Goal: Check status

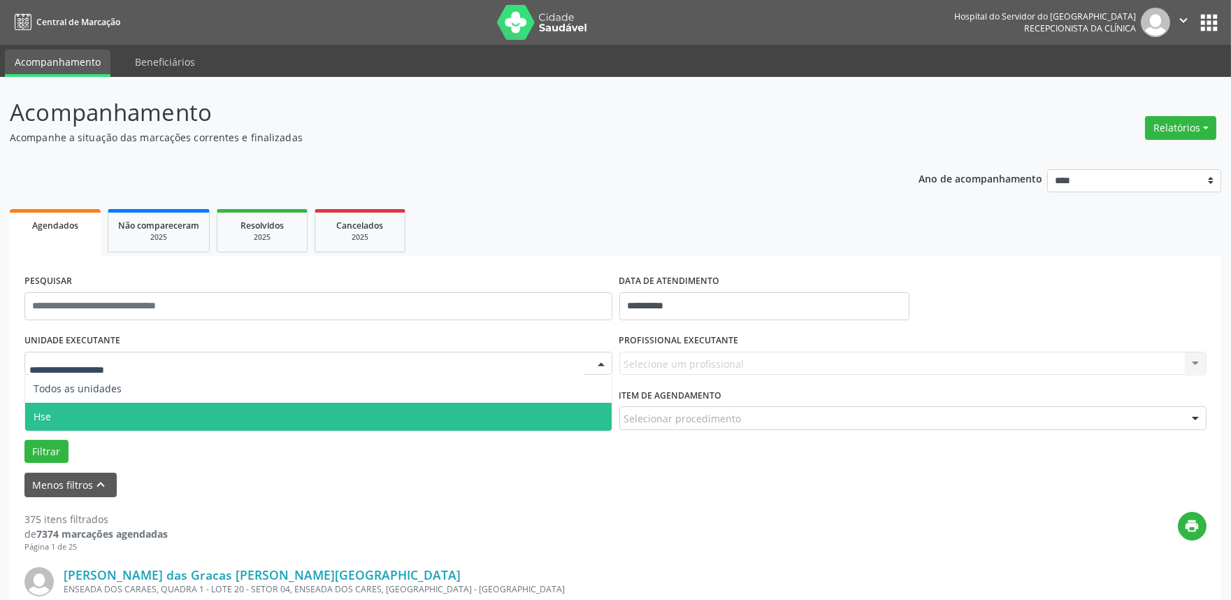
click at [80, 416] on span "Hse" at bounding box center [318, 417] width 587 height 28
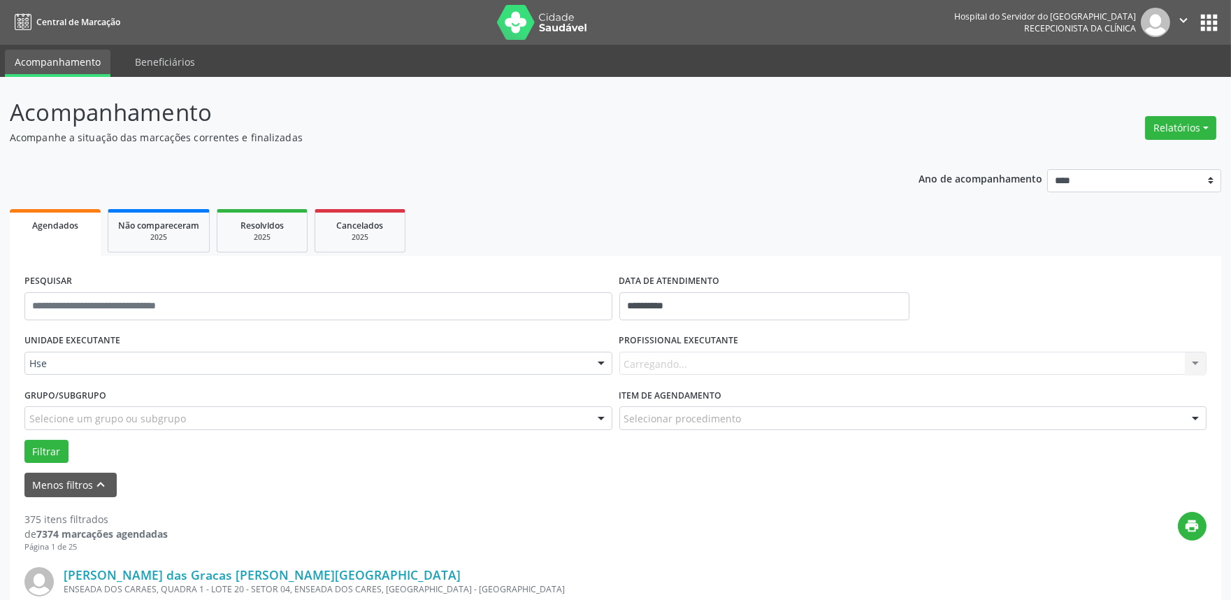
click at [723, 285] on div "DATA DE ATENDIMENTO" at bounding box center [765, 282] width 290 height 22
click at [723, 306] on input "**********" at bounding box center [765, 306] width 290 height 28
click at [755, 371] on span "4" at bounding box center [757, 378] width 27 height 27
type input "**********"
click at [755, 371] on span "4" at bounding box center [757, 378] width 27 height 27
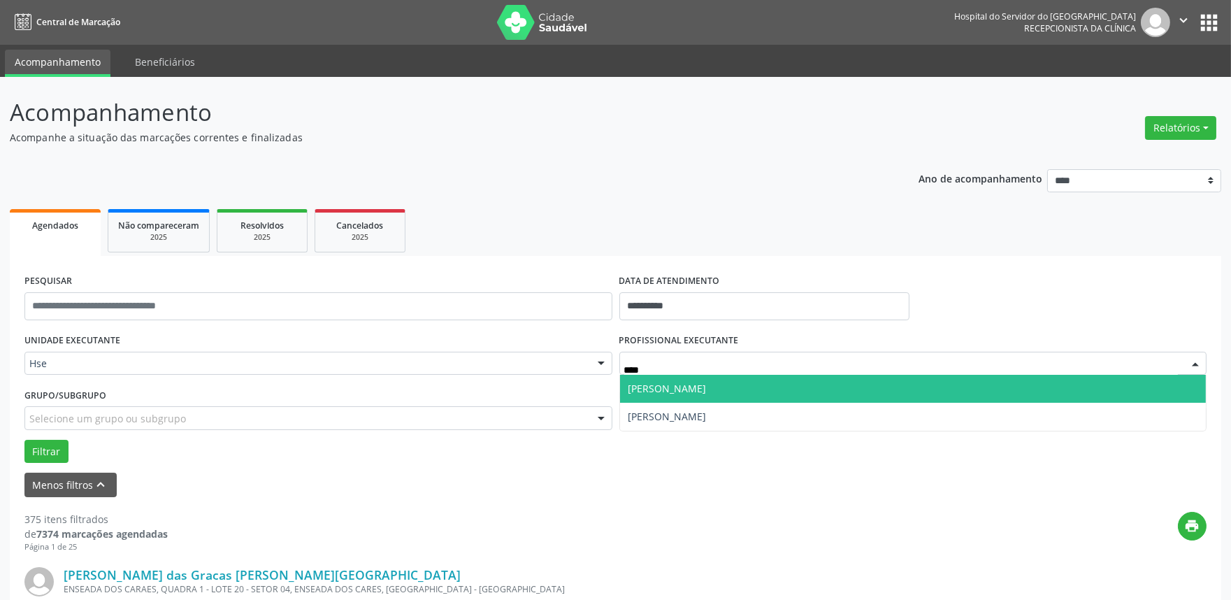
type input "*****"
click at [707, 385] on span "[PERSON_NAME]" at bounding box center [668, 388] width 78 height 13
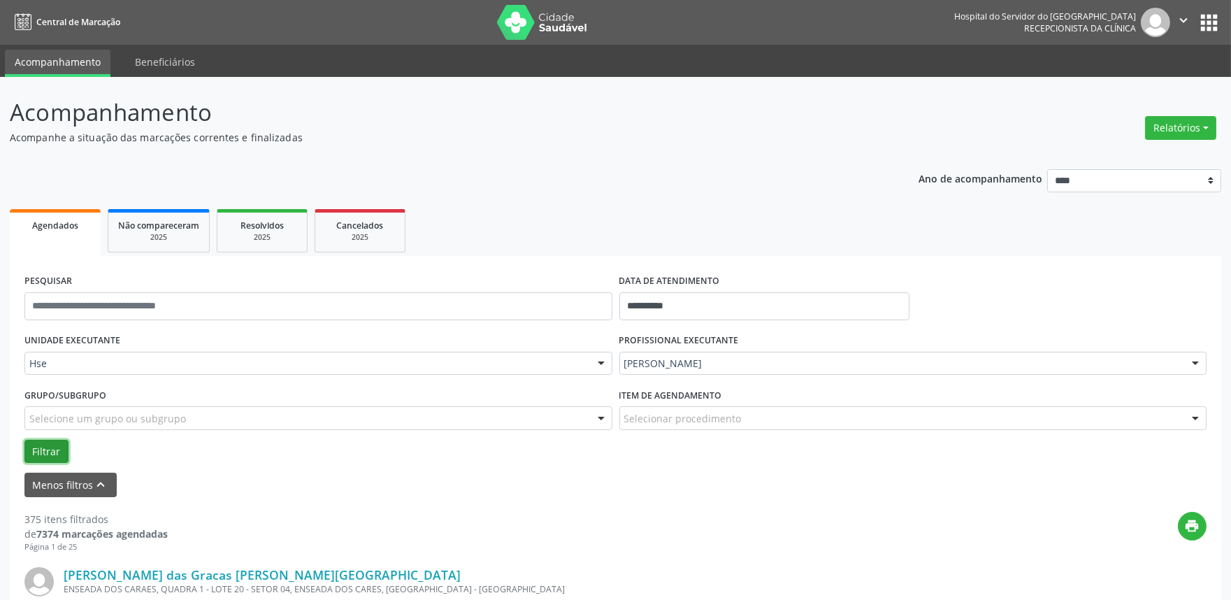
click at [49, 448] on button "Filtrar" at bounding box center [46, 452] width 44 height 24
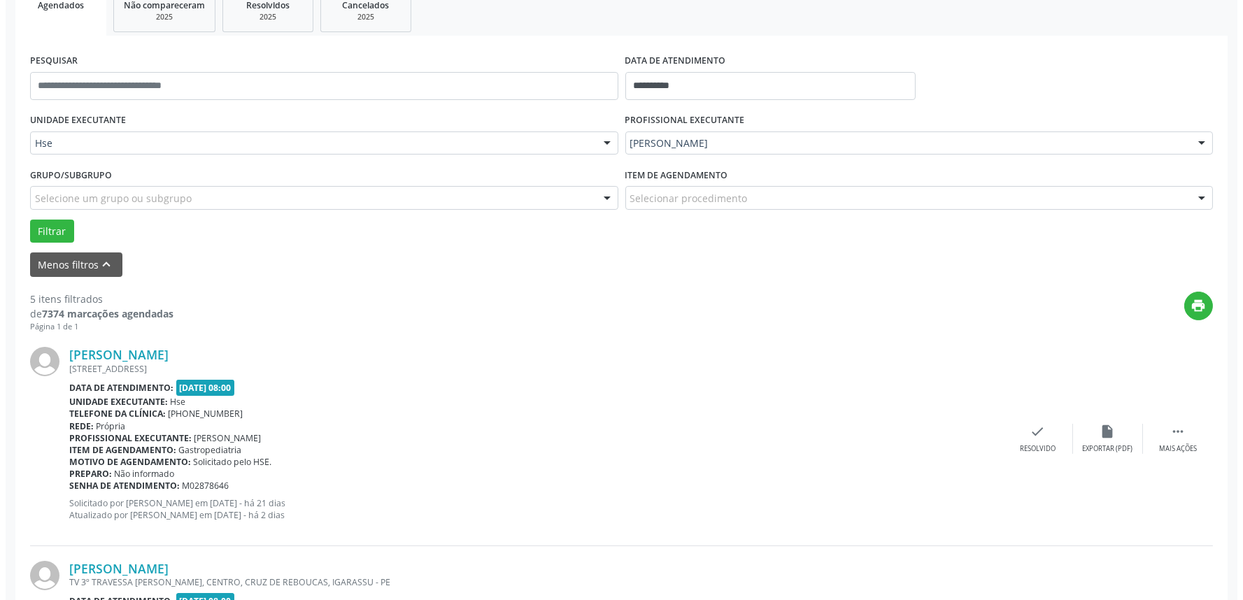
scroll to position [310, 0]
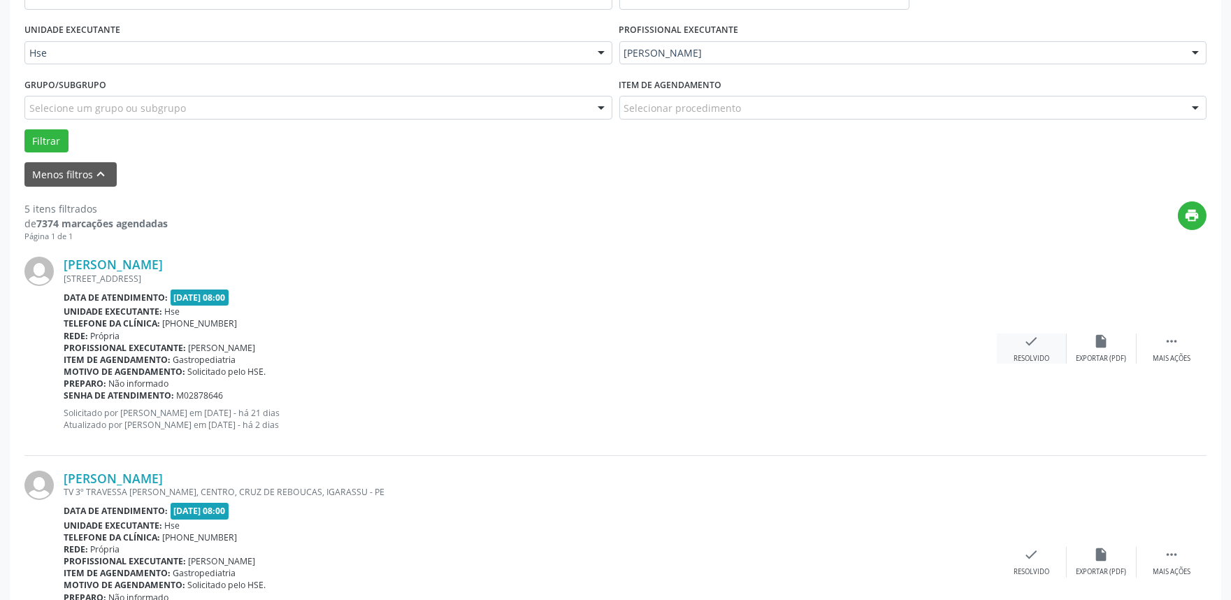
click at [1031, 354] on div "Resolvido" at bounding box center [1032, 359] width 36 height 10
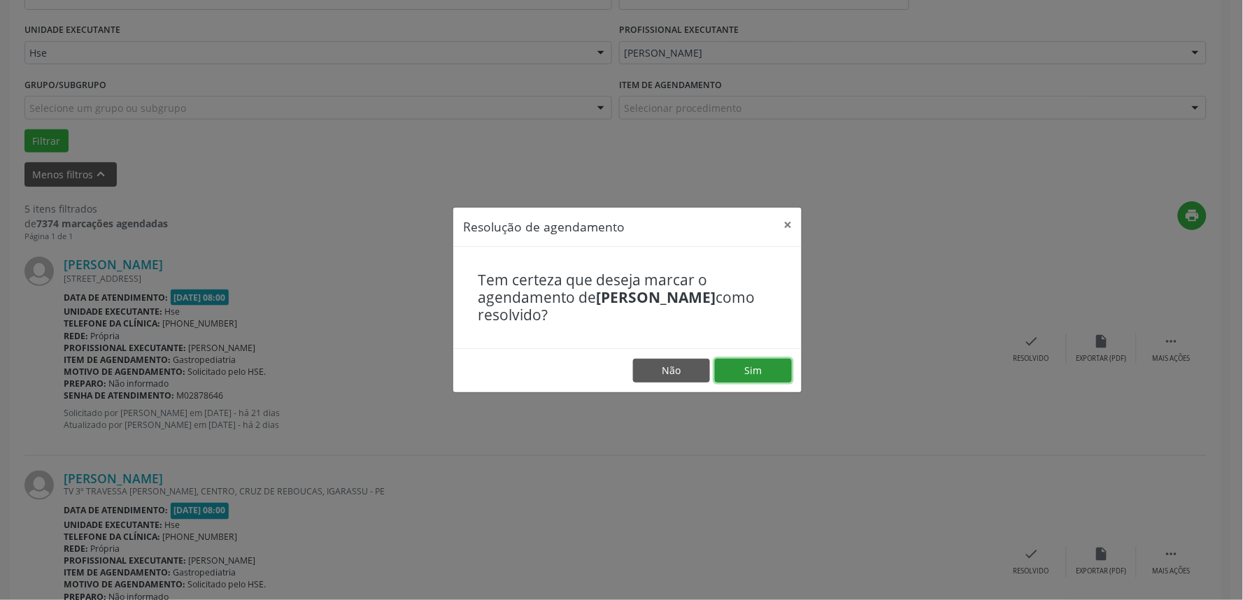
click at [763, 375] on button "Sim" at bounding box center [753, 371] width 77 height 24
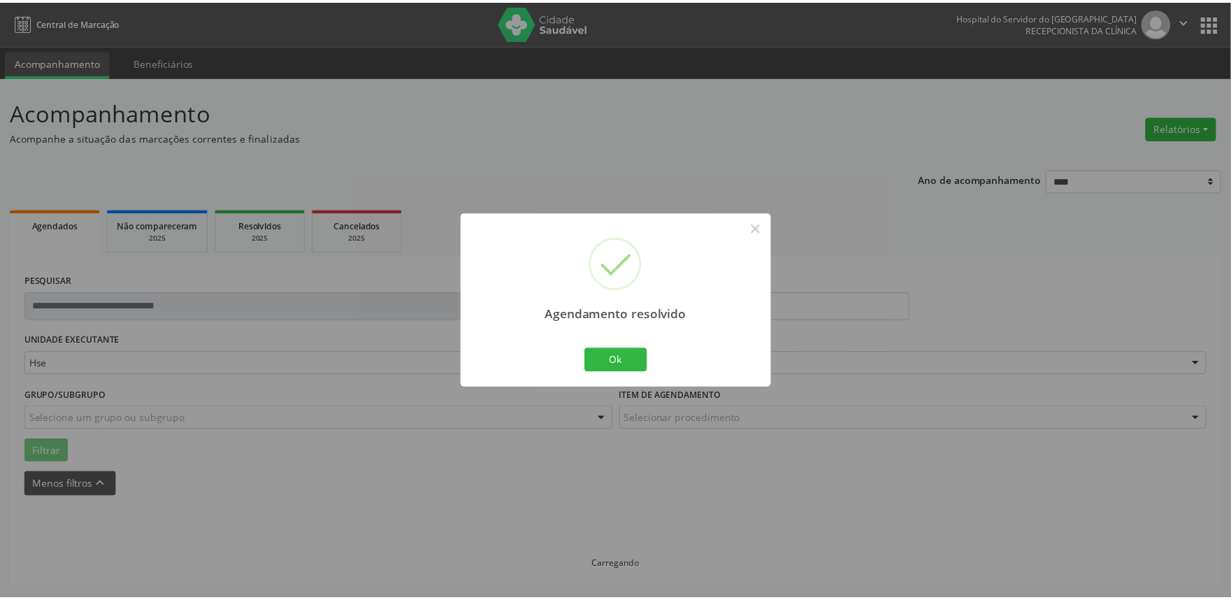
scroll to position [0, 0]
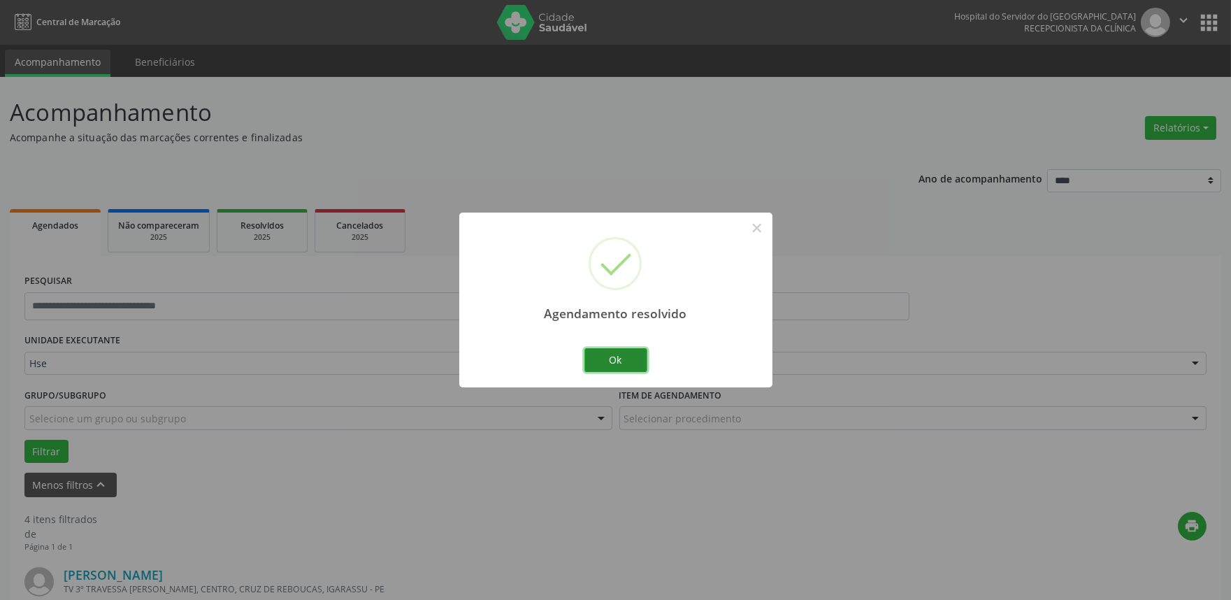
click at [627, 359] on button "Ok" at bounding box center [616, 360] width 63 height 24
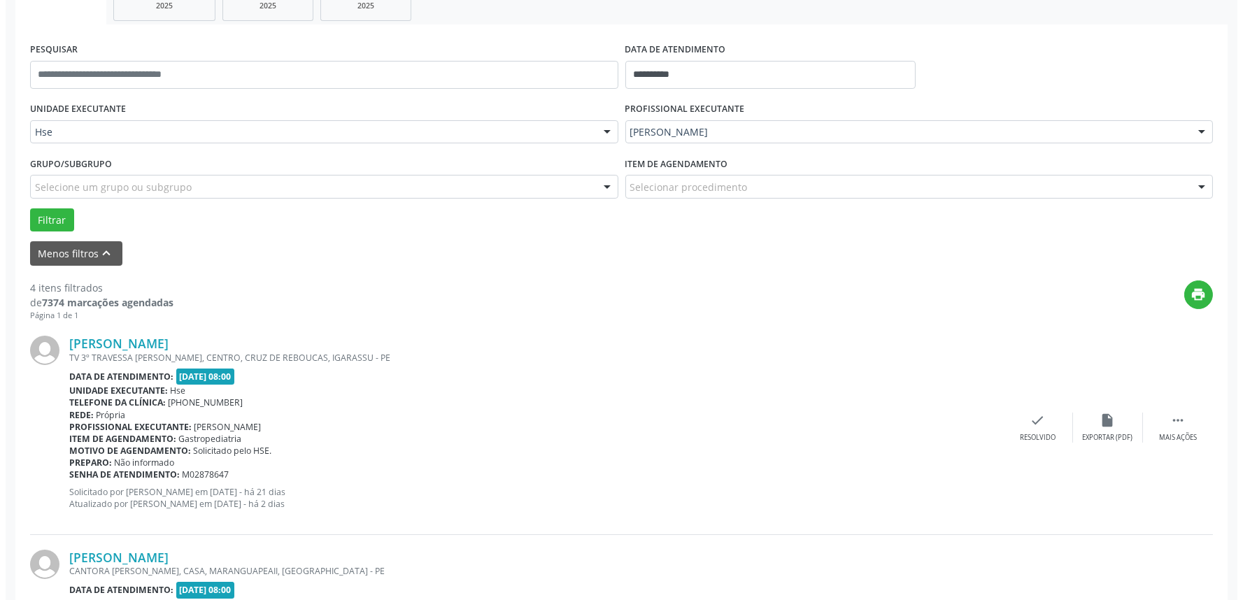
scroll to position [233, 0]
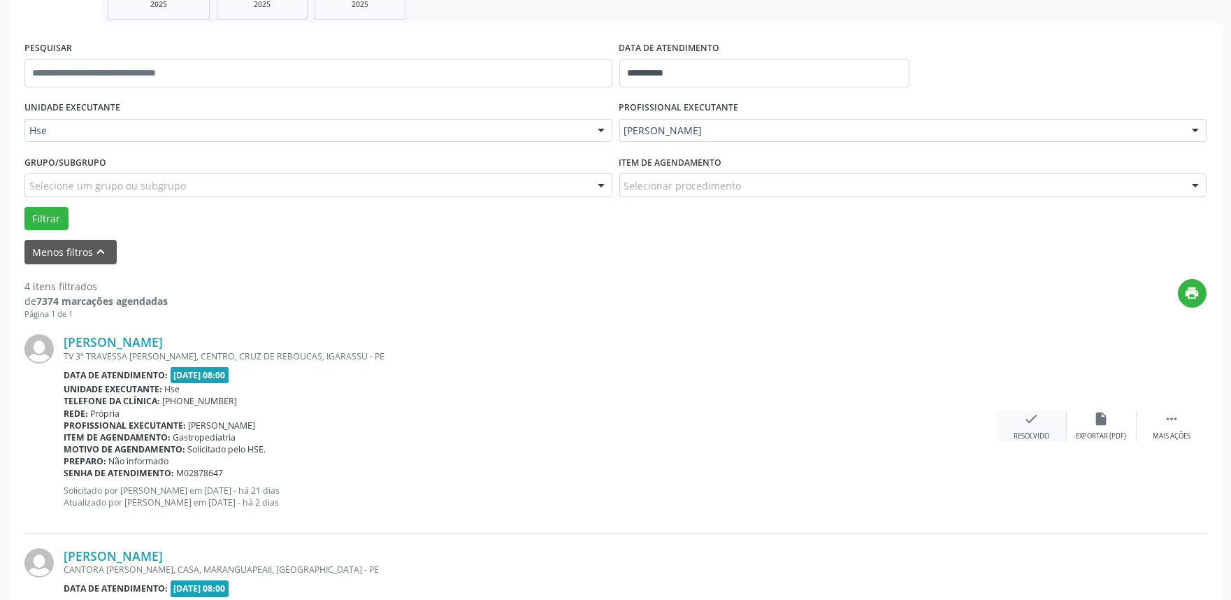
click at [1022, 421] on div "check Resolvido" at bounding box center [1032, 426] width 70 height 30
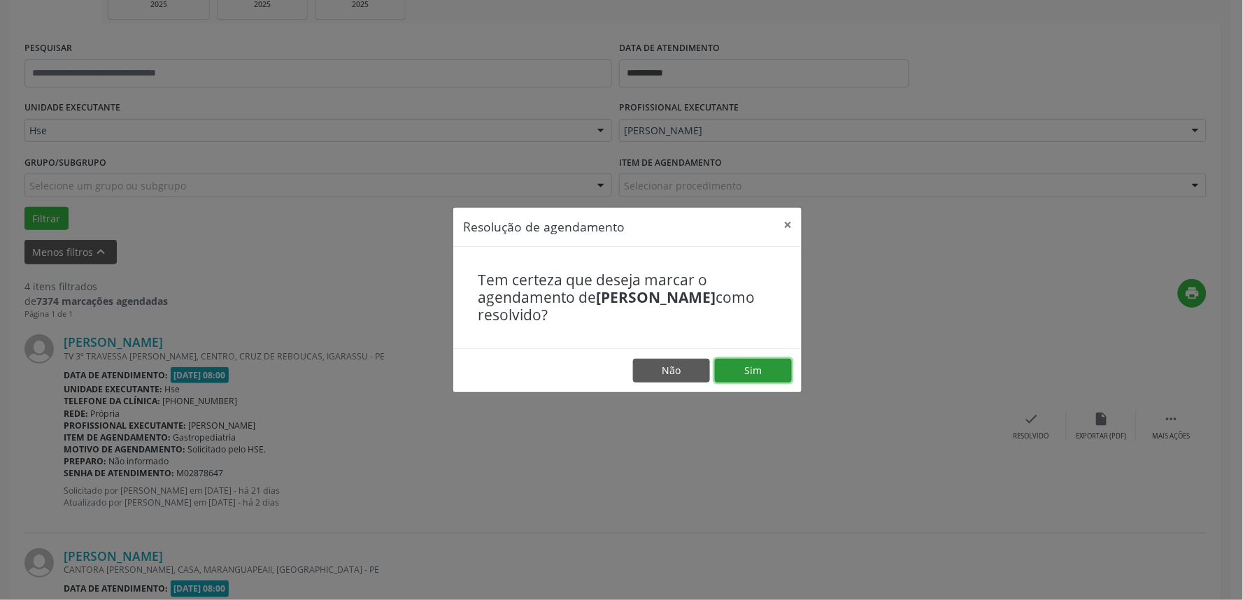
click at [743, 369] on button "Sim" at bounding box center [753, 371] width 77 height 24
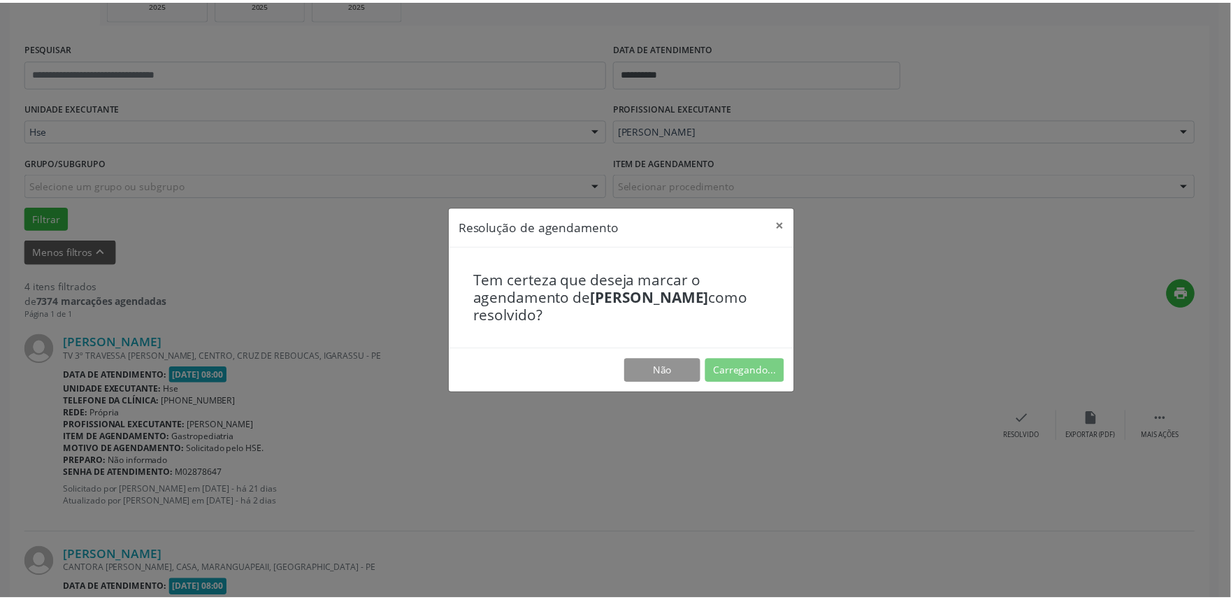
scroll to position [0, 0]
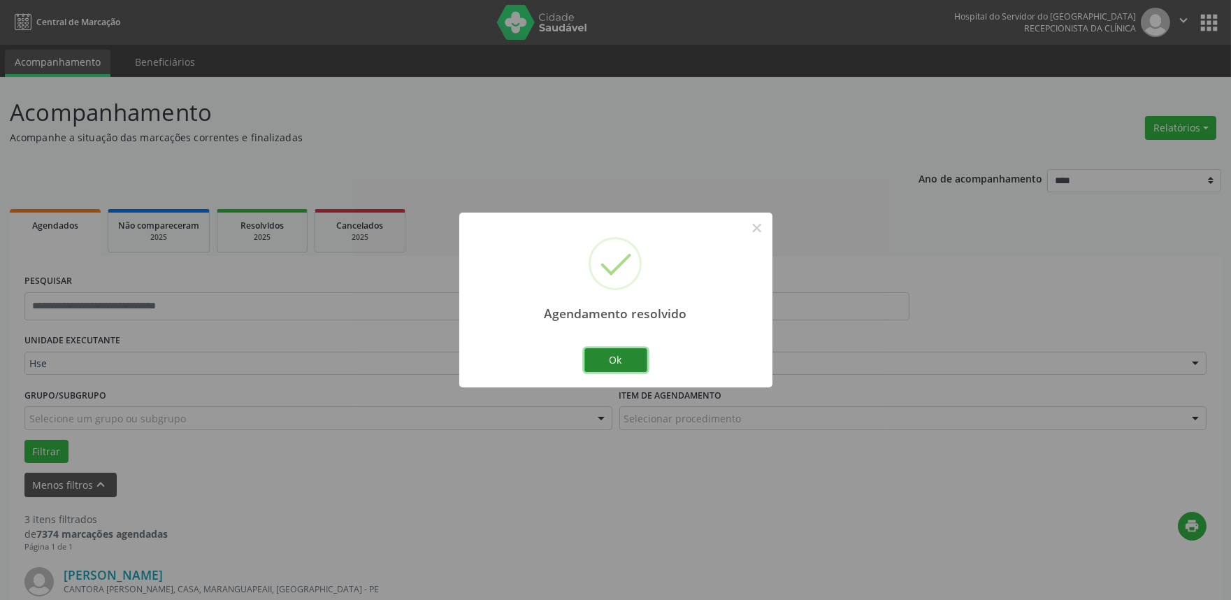
click at [607, 362] on button "Ok" at bounding box center [616, 360] width 63 height 24
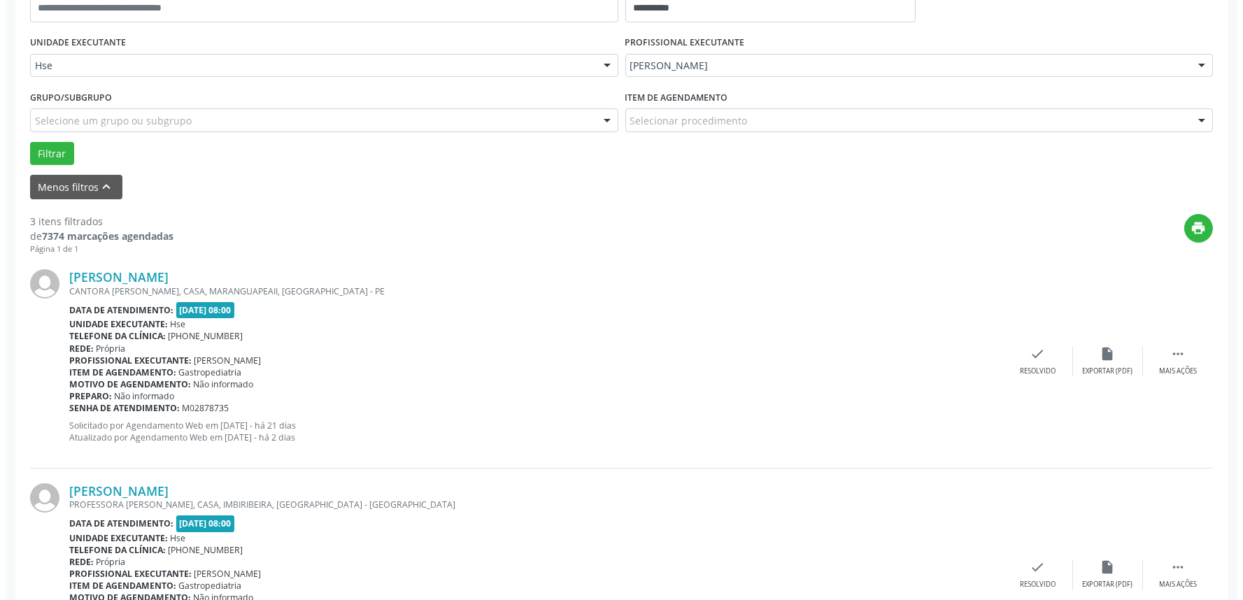
scroll to position [310, 0]
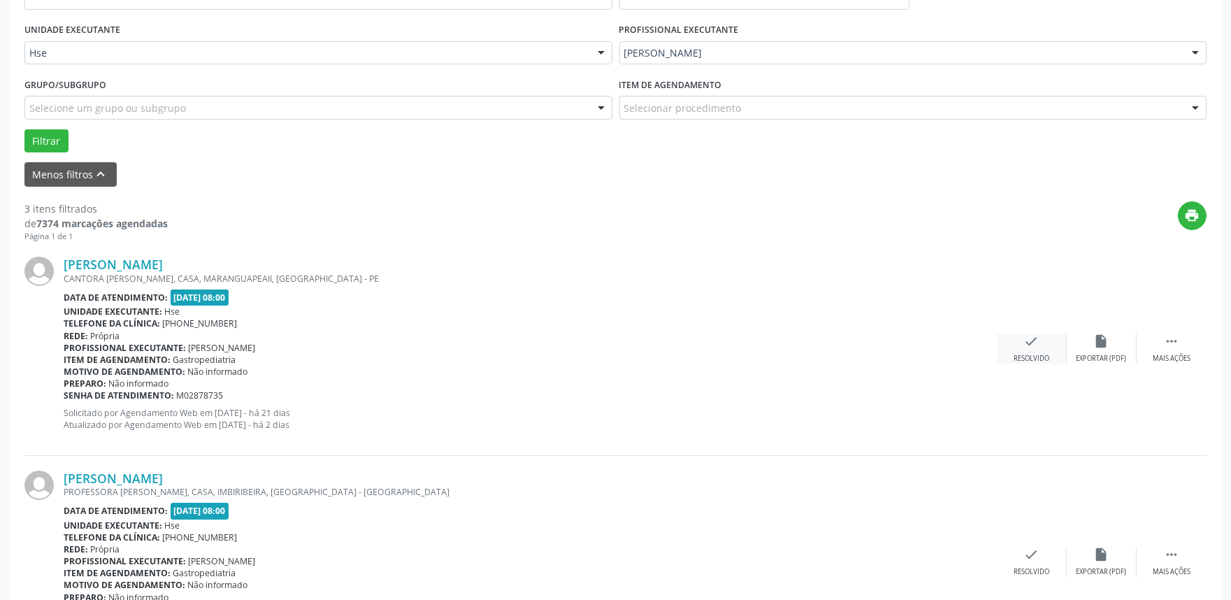
click at [1032, 345] on icon "check" at bounding box center [1031, 341] width 15 height 15
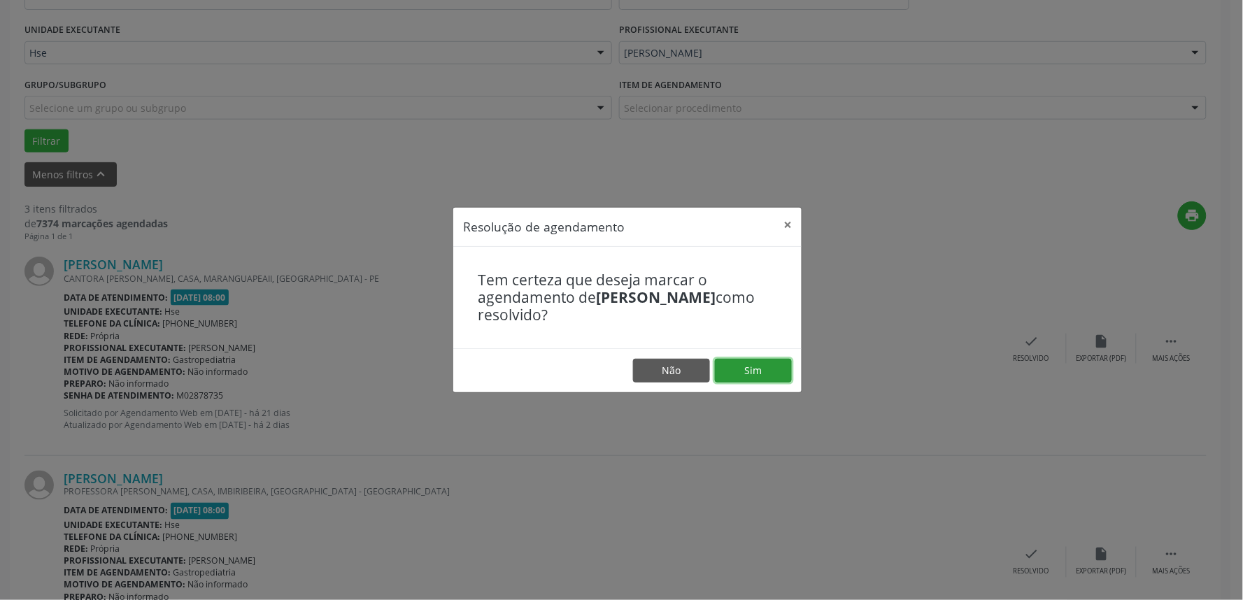
click at [757, 371] on button "Sim" at bounding box center [753, 371] width 77 height 24
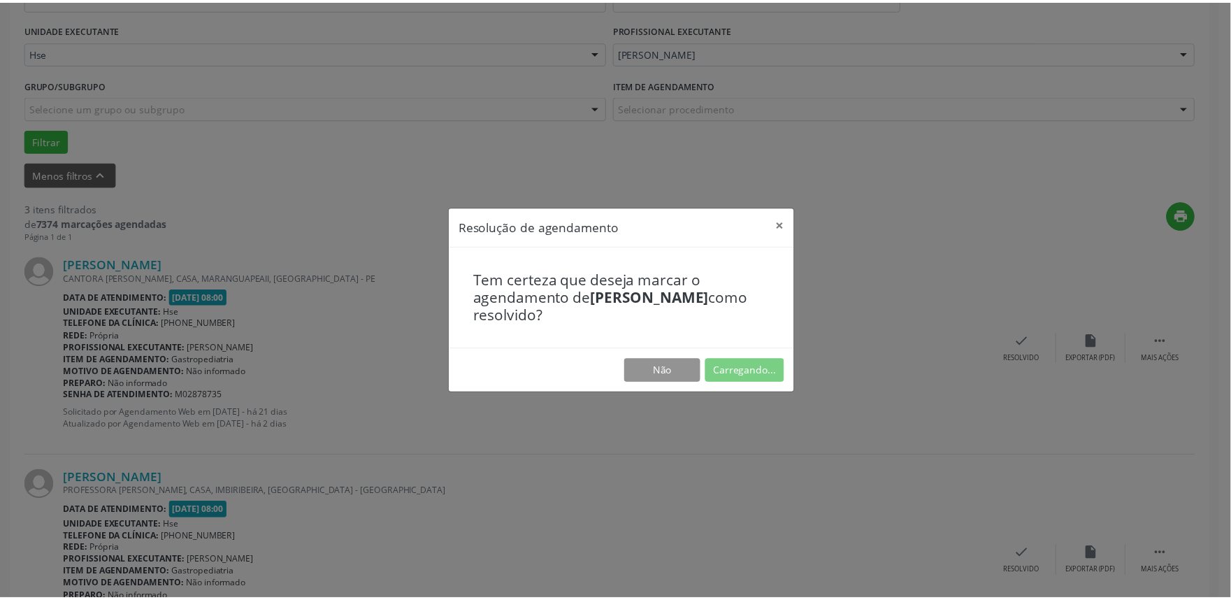
scroll to position [0, 0]
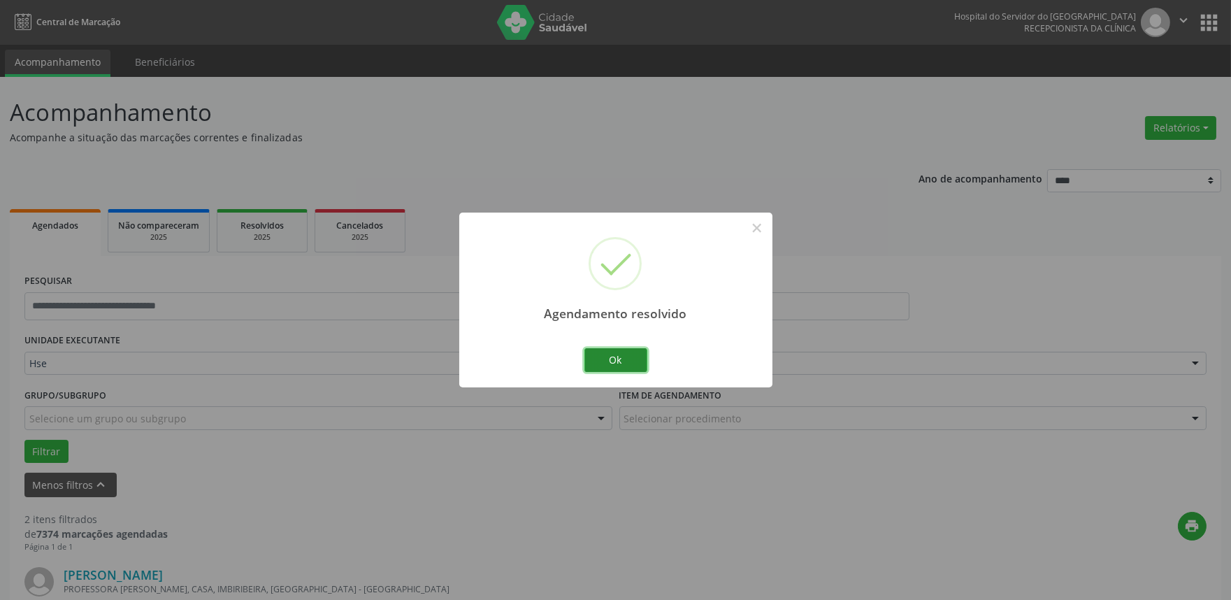
click at [622, 359] on button "Ok" at bounding box center [616, 360] width 63 height 24
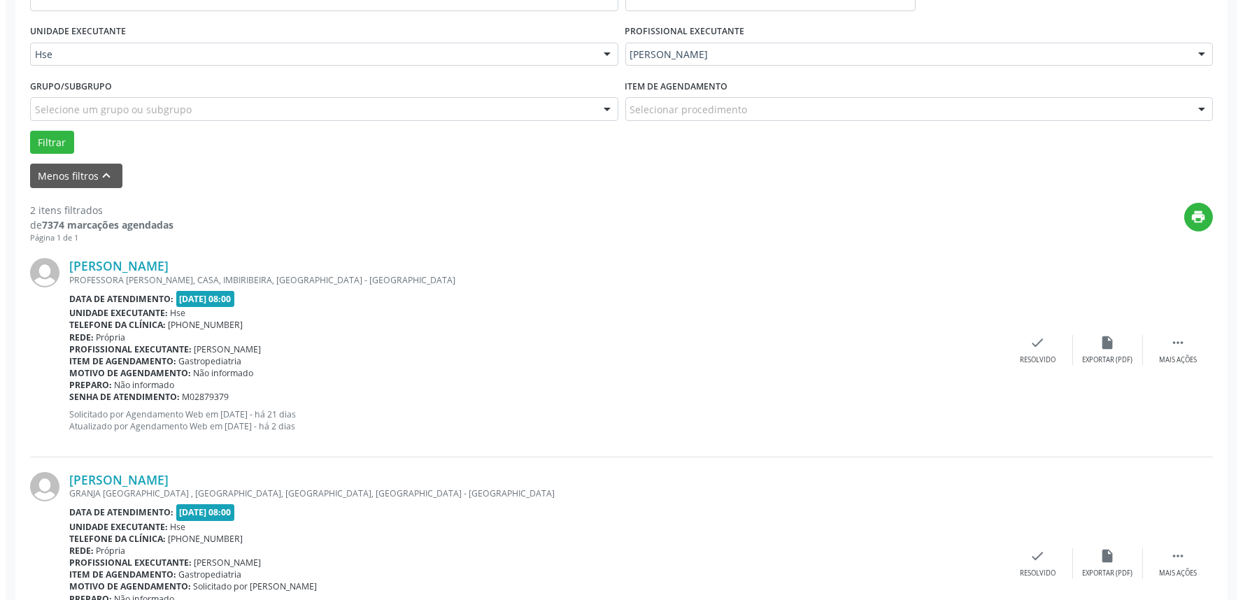
scroll to position [310, 0]
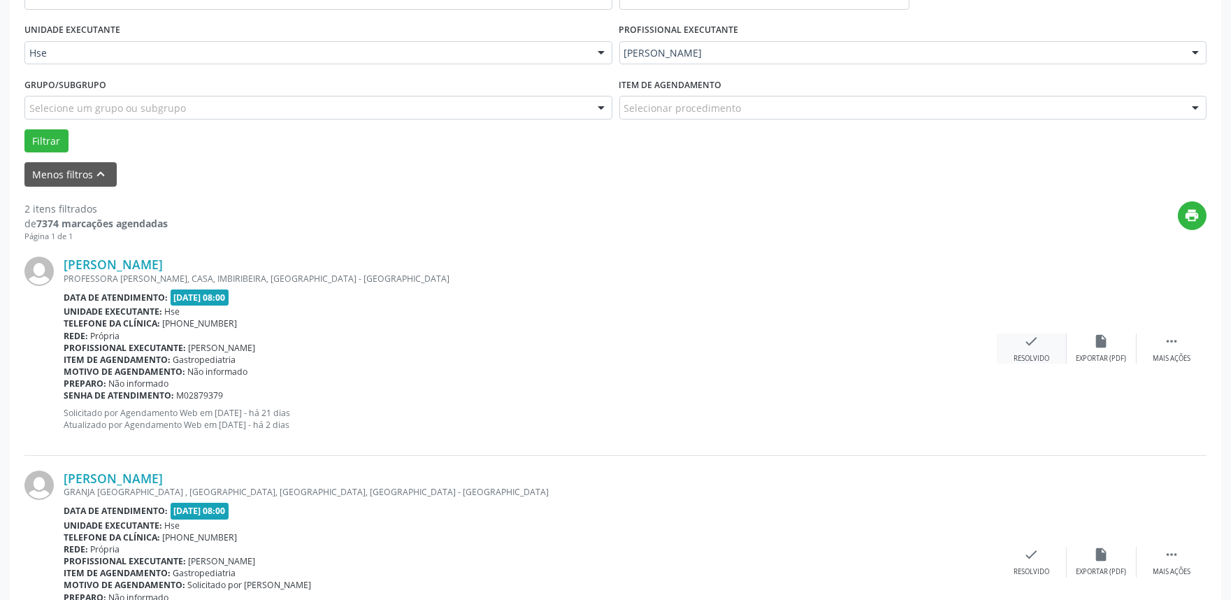
click at [1030, 350] on div "check Resolvido" at bounding box center [1032, 349] width 70 height 30
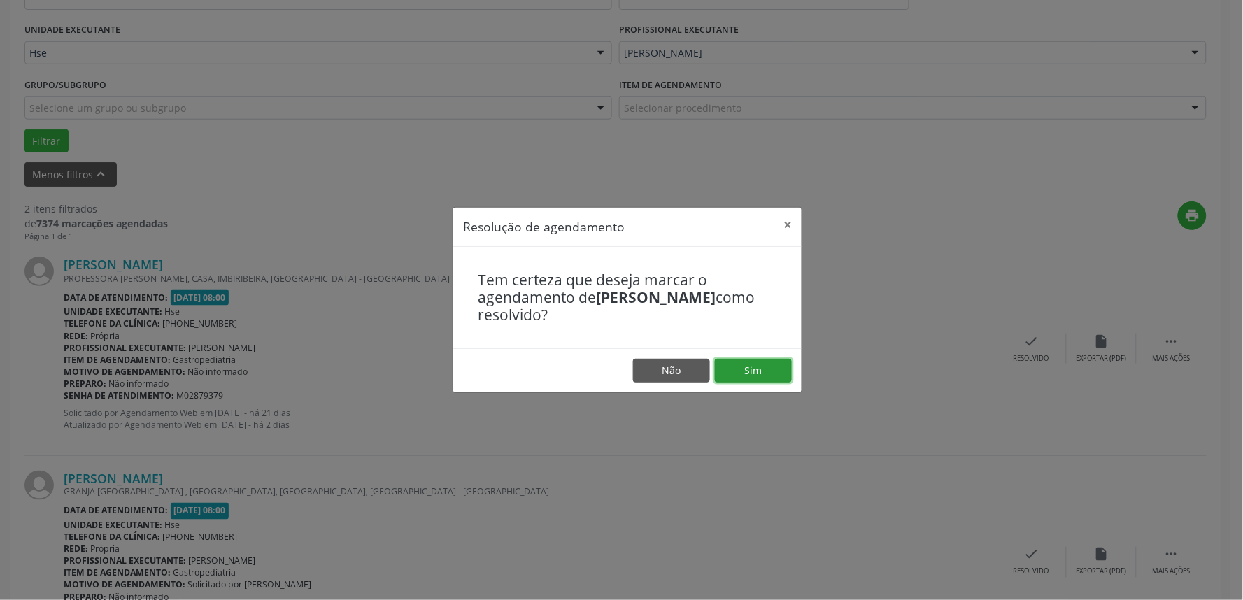
click at [747, 373] on button "Sim" at bounding box center [753, 371] width 77 height 24
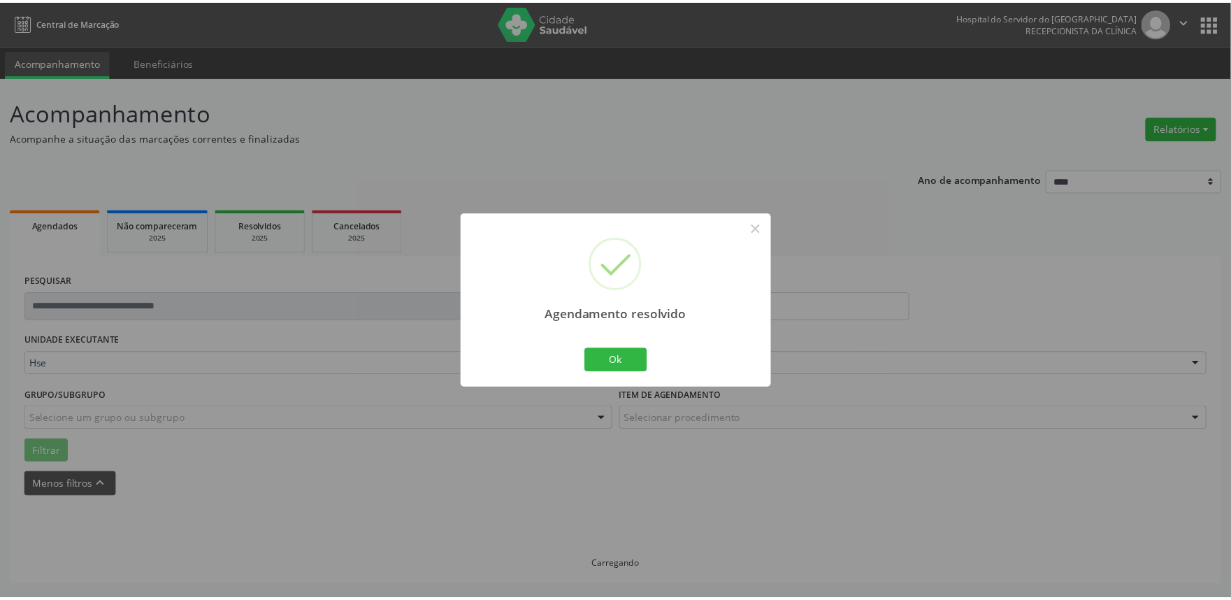
scroll to position [0, 0]
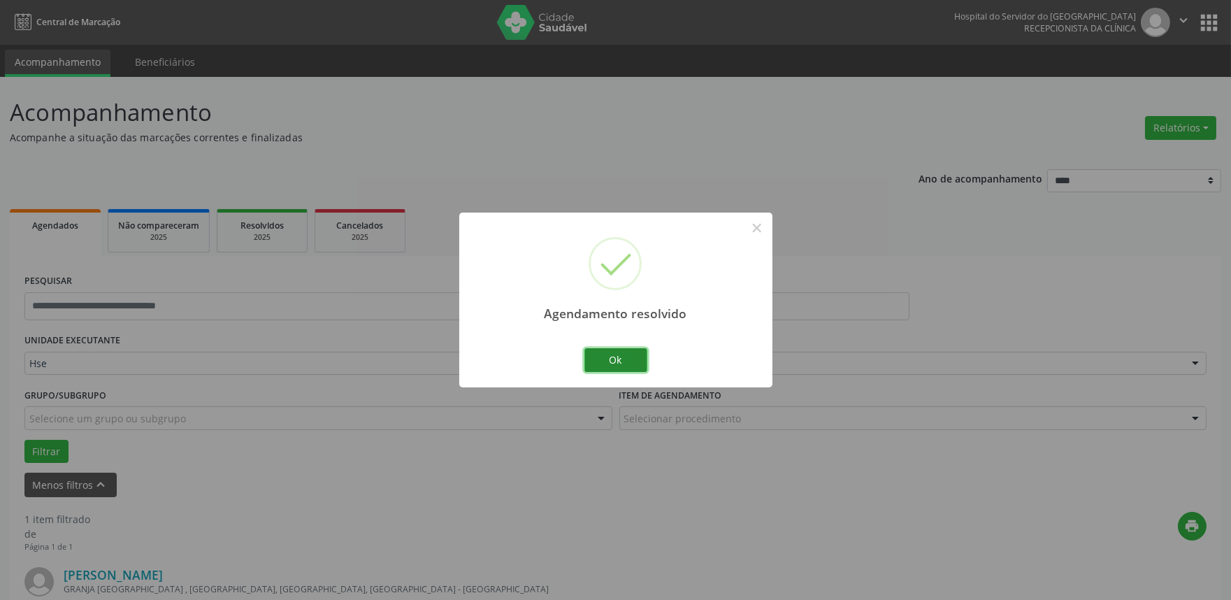
click at [631, 362] on button "Ok" at bounding box center [616, 360] width 63 height 24
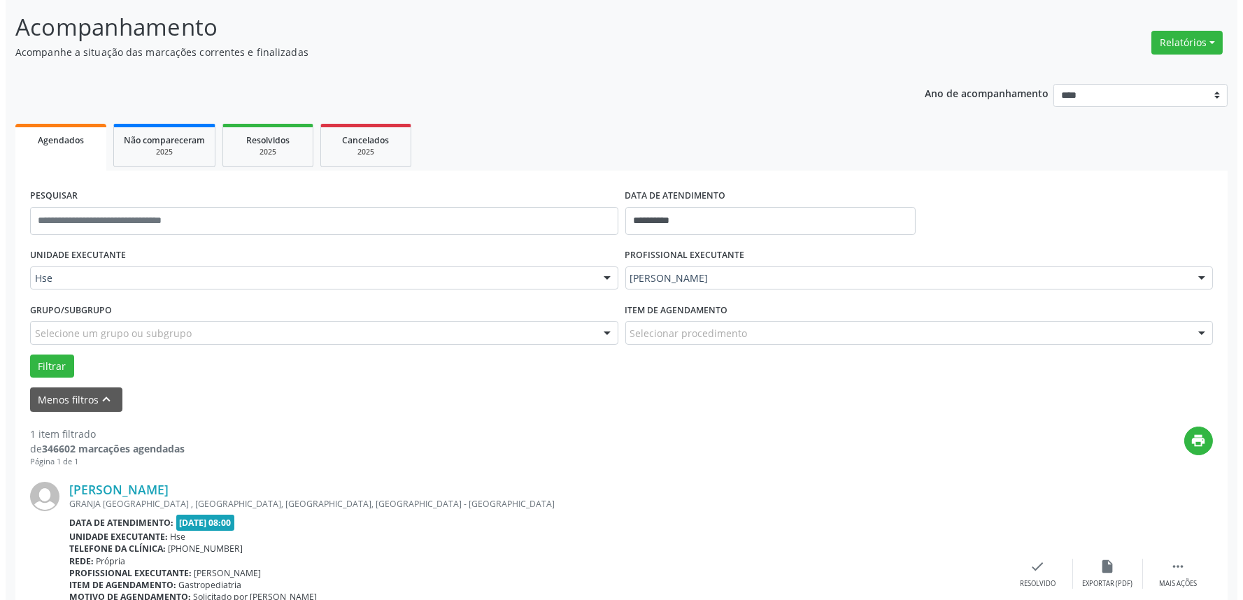
scroll to position [189, 0]
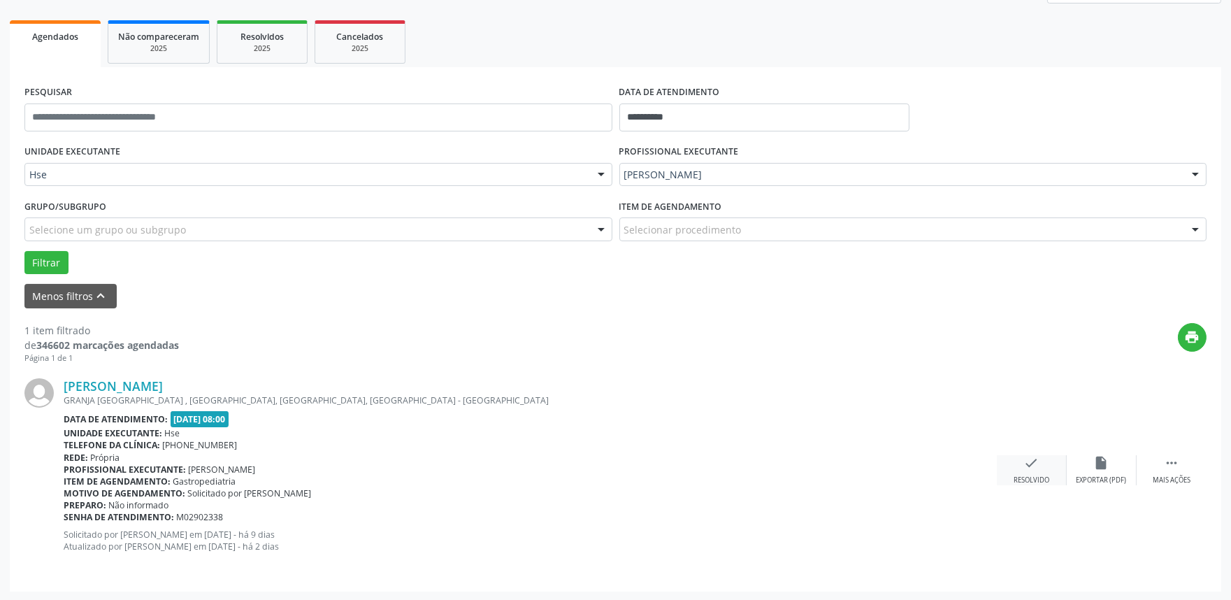
click at [1033, 471] on div "check Resolvido" at bounding box center [1032, 470] width 70 height 30
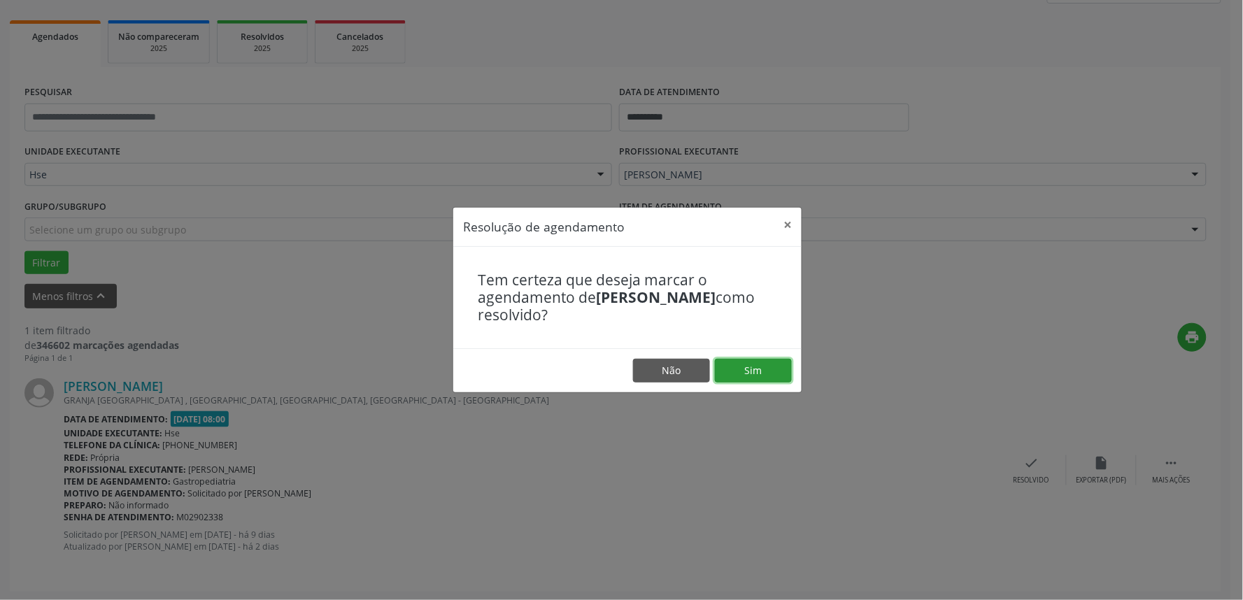
click at [759, 366] on button "Sim" at bounding box center [753, 371] width 77 height 24
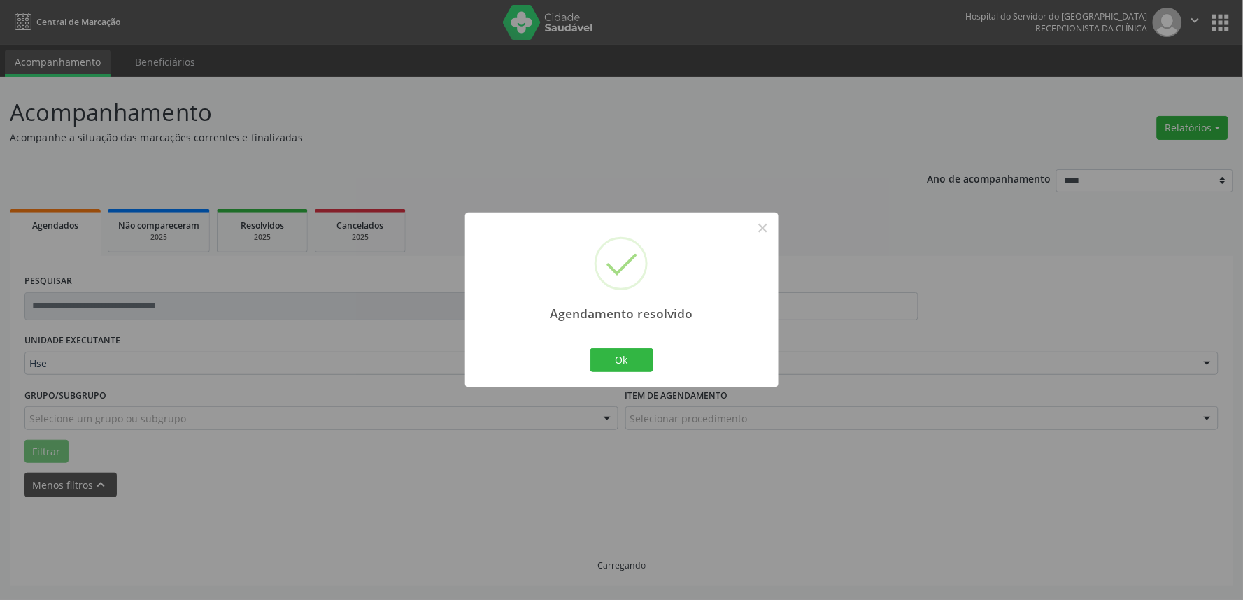
scroll to position [0, 0]
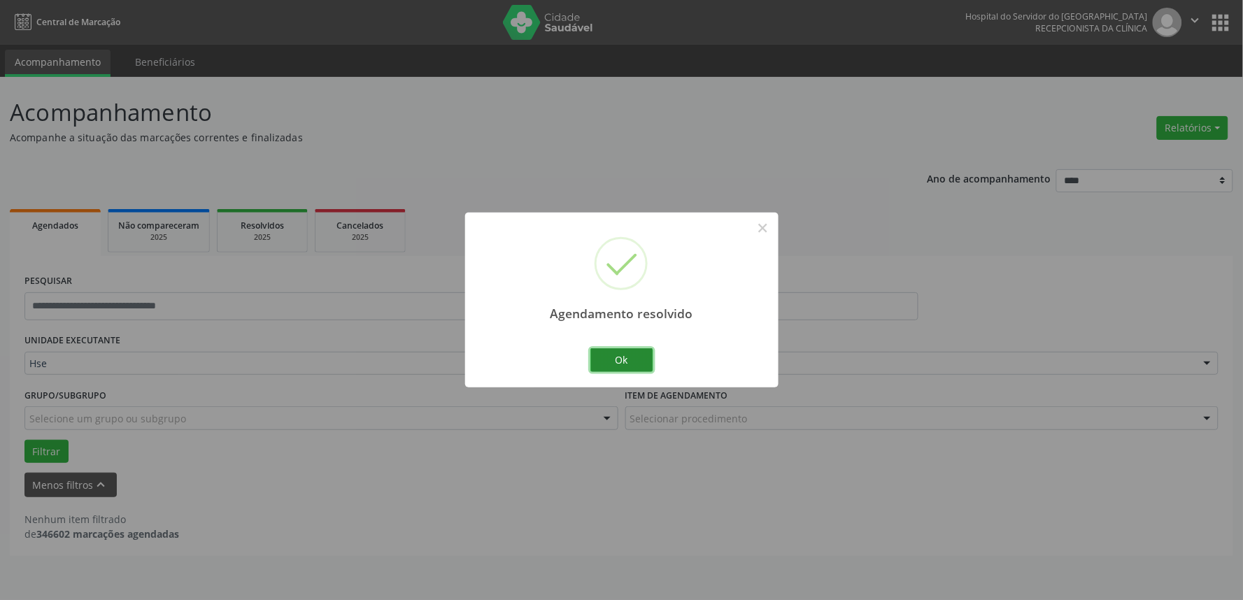
click at [621, 361] on button "Ok" at bounding box center [621, 360] width 63 height 24
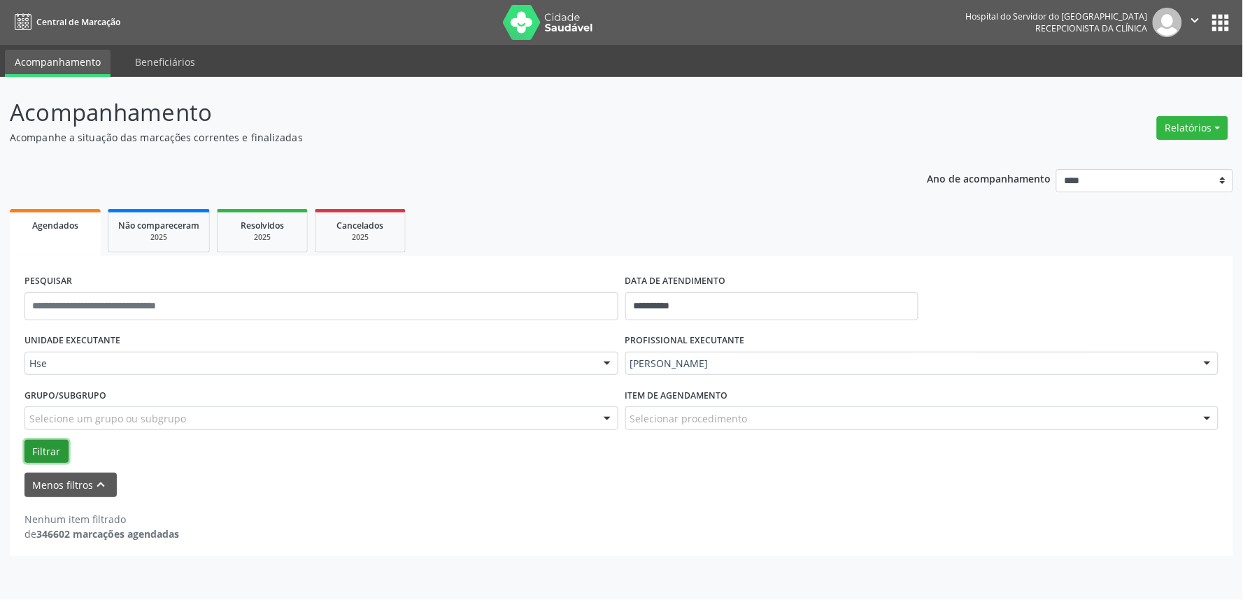
click at [46, 450] on button "Filtrar" at bounding box center [46, 452] width 44 height 24
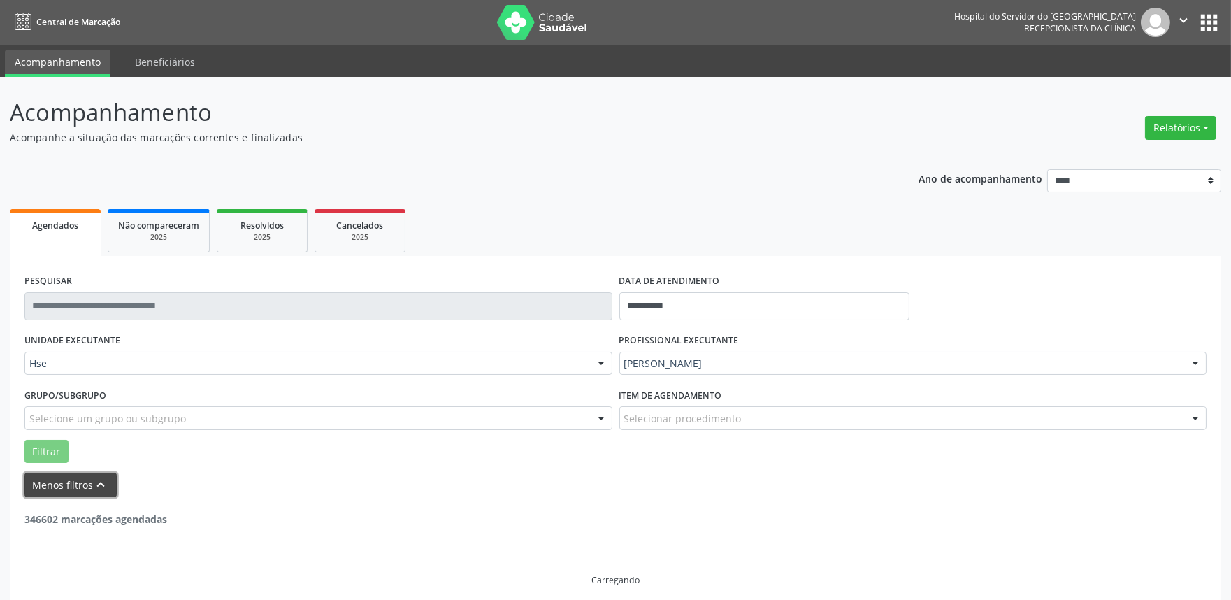
click at [51, 482] on button "Menos filtros keyboard_arrow_up" at bounding box center [70, 485] width 92 height 24
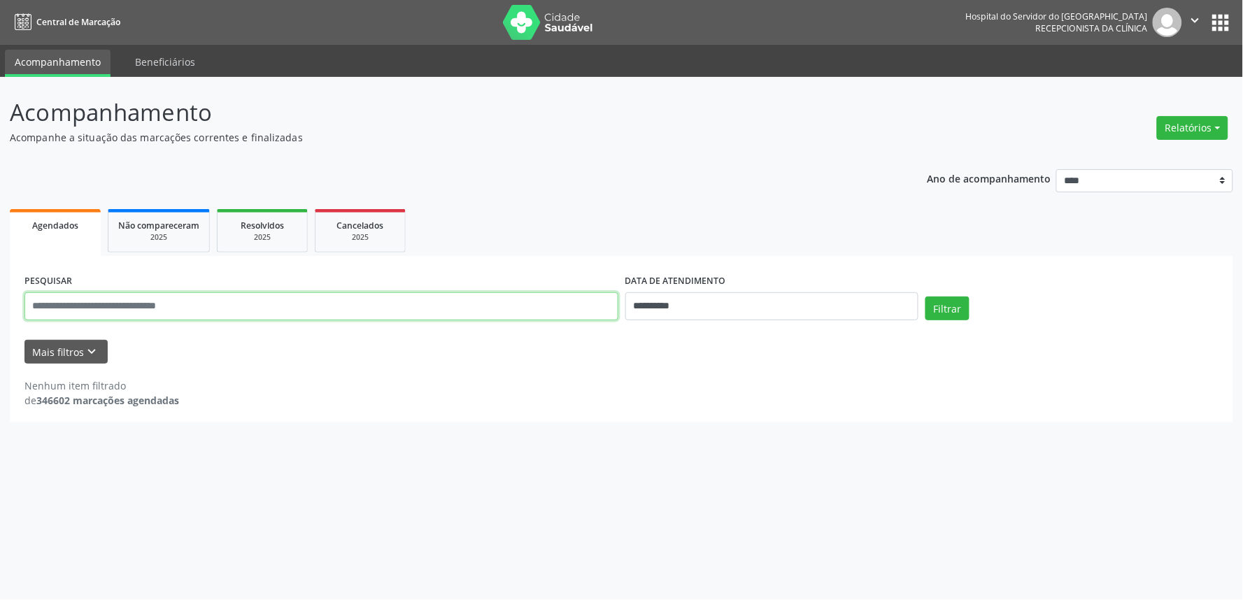
click at [101, 310] on input "text" at bounding box center [321, 306] width 594 height 28
type input "**********"
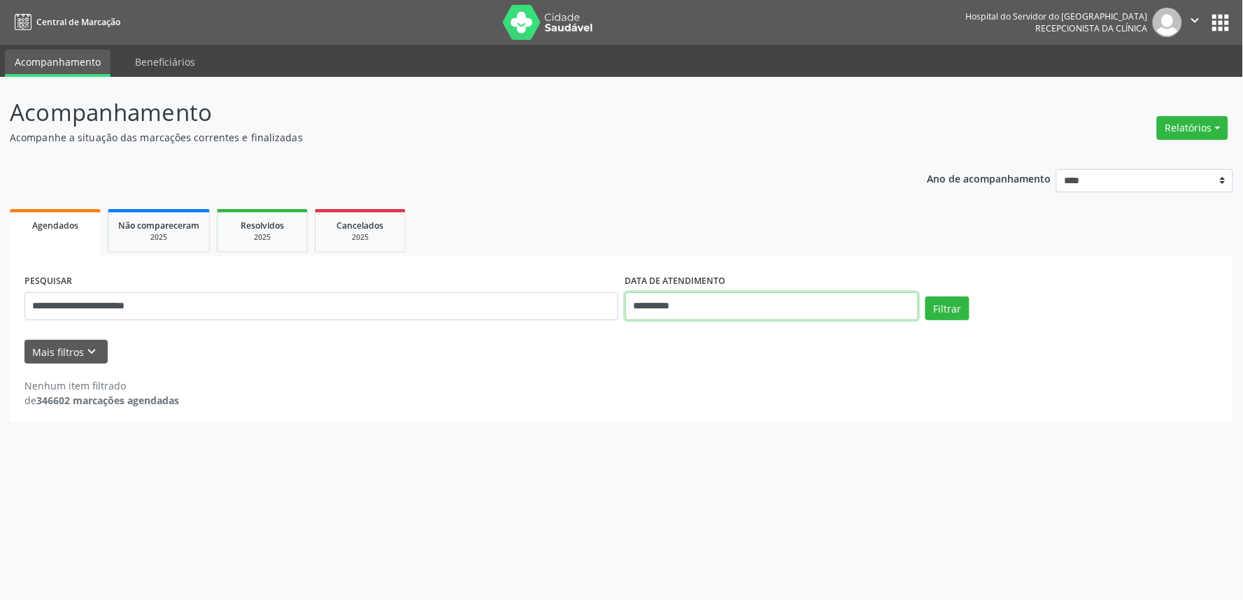
click at [764, 303] on input "**********" at bounding box center [771, 306] width 293 height 28
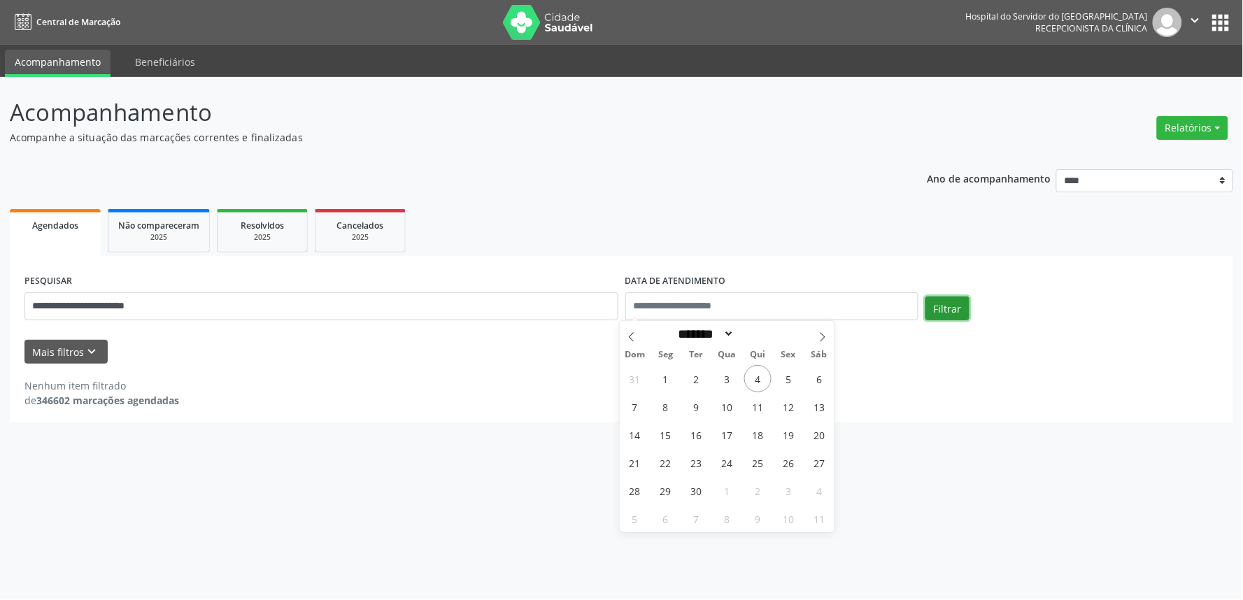
click at [942, 299] on button "Filtrar" at bounding box center [947, 308] width 44 height 24
click at [949, 305] on button "Filtrar" at bounding box center [947, 308] width 44 height 24
click at [681, 303] on input "text" at bounding box center [771, 306] width 293 height 28
click at [753, 380] on span "4" at bounding box center [757, 378] width 27 height 27
type input "**********"
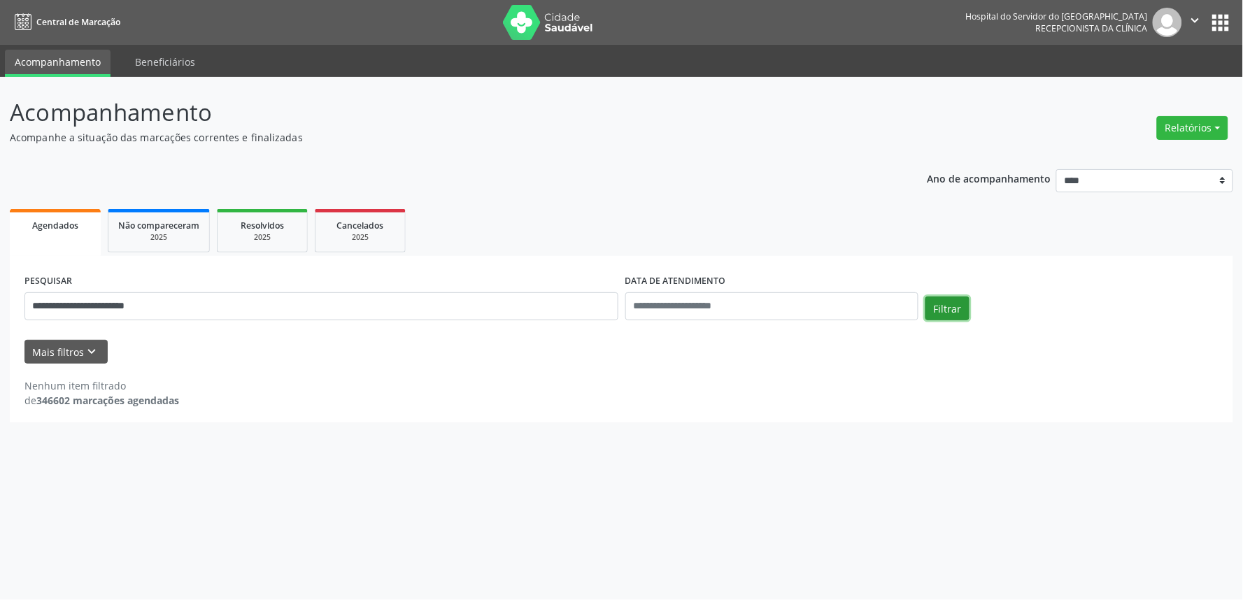
click at [964, 299] on button "Filtrar" at bounding box center [947, 308] width 44 height 24
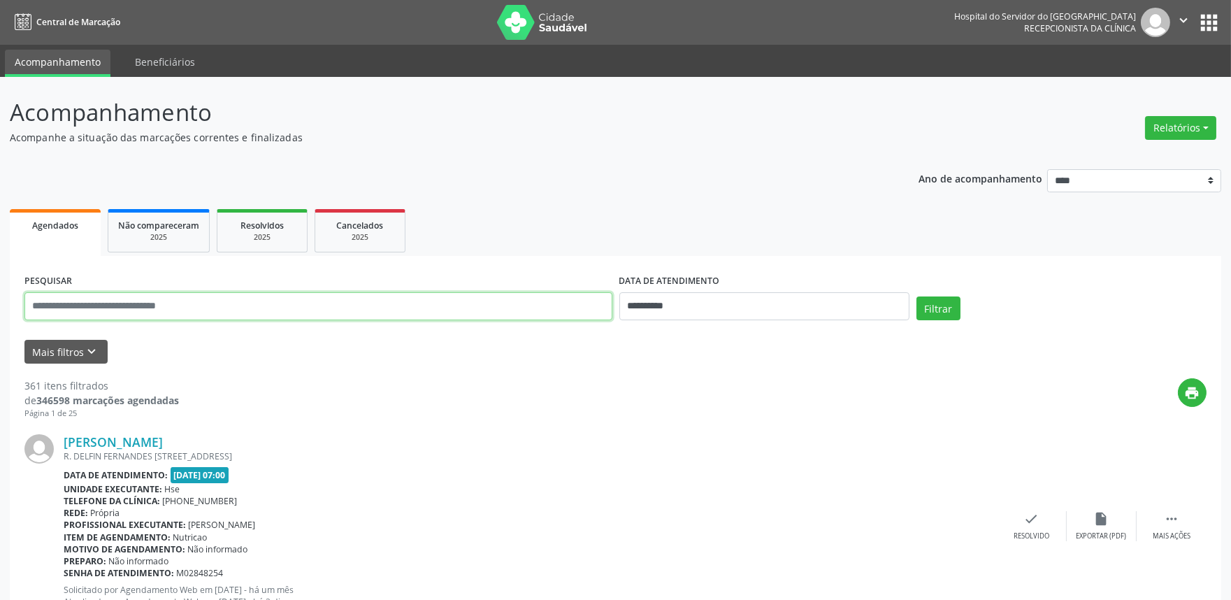
click at [98, 308] on input "text" at bounding box center [318, 306] width 588 height 28
type input "**********"
click at [929, 309] on button "Filtrar" at bounding box center [939, 308] width 44 height 24
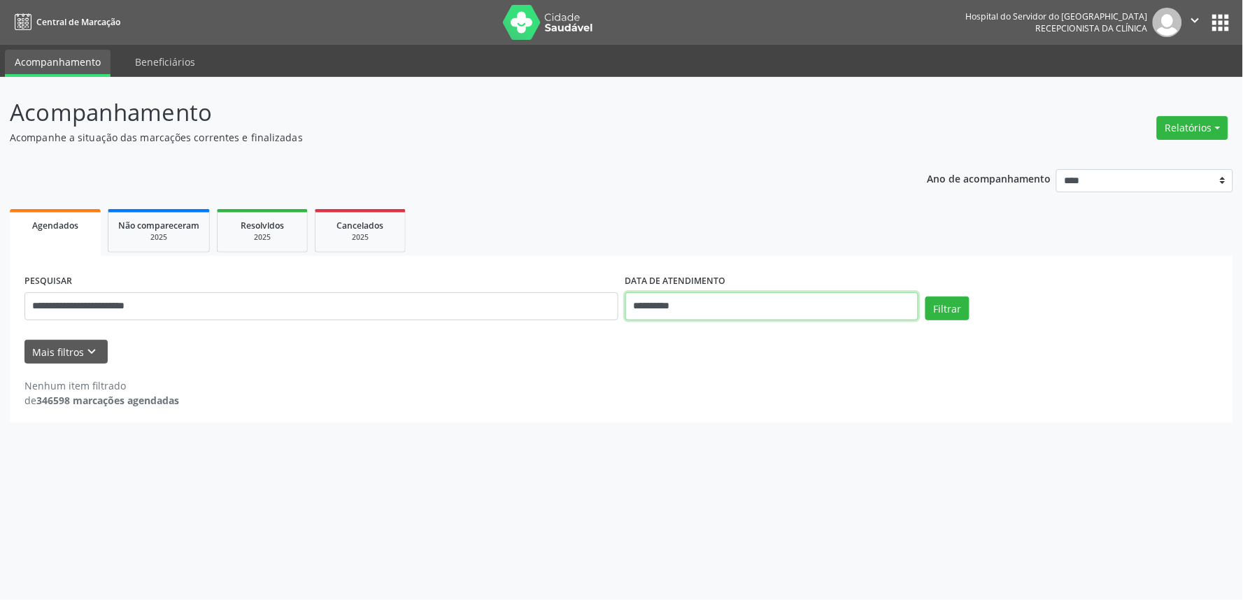
click at [719, 304] on input "**********" at bounding box center [771, 306] width 293 height 28
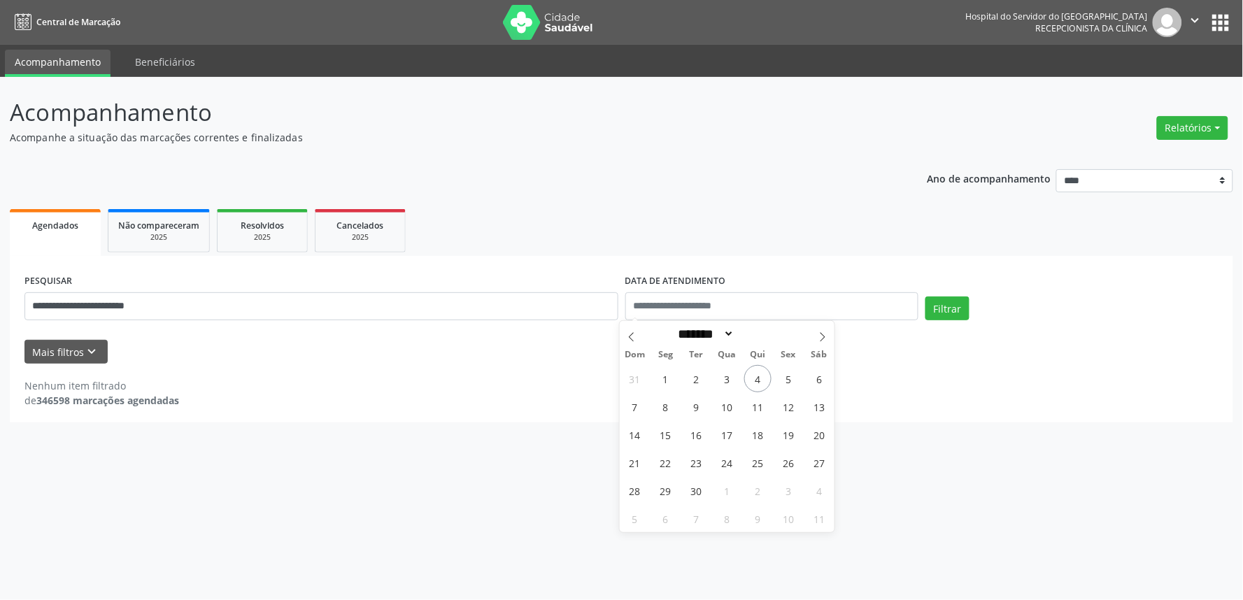
click at [1000, 386] on div "Nenhum item filtrado de 346598 marcações agendadas" at bounding box center [621, 392] width 1194 height 29
click at [947, 306] on button "Filtrar" at bounding box center [947, 308] width 44 height 24
